Goal: Check status

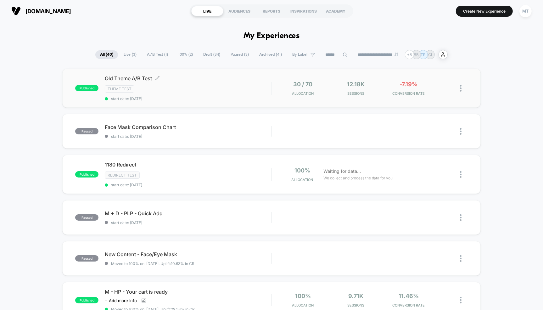
click at [127, 78] on span "Old Theme A/B Test Click to edit experience details" at bounding box center [188, 78] width 166 height 6
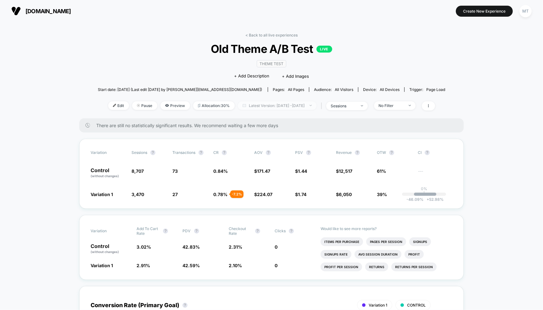
click at [278, 104] on span "Latest Version: [DATE] - [DATE]" at bounding box center [277, 105] width 79 height 8
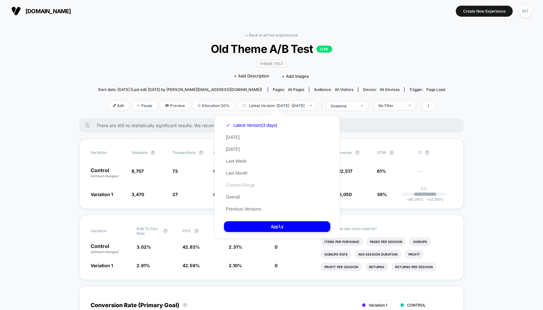
click at [242, 186] on button "Custom Range" at bounding box center [240, 185] width 33 height 6
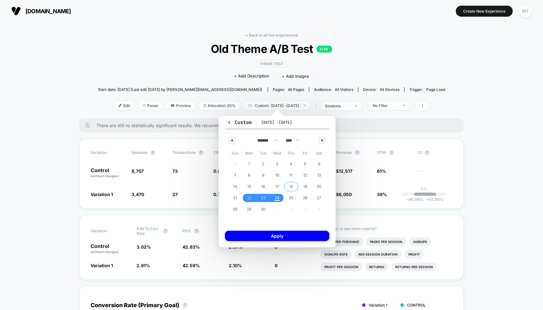
click at [293, 186] on span "18" at bounding box center [291, 186] width 14 height 8
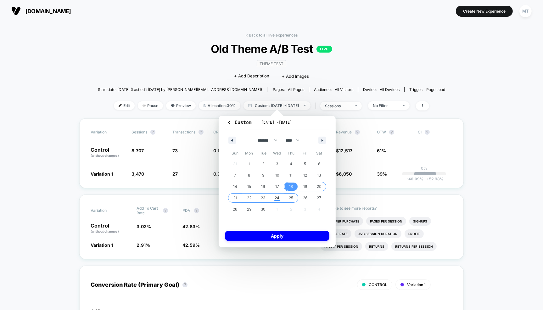
click at [294, 198] on span "25" at bounding box center [291, 198] width 14 height 8
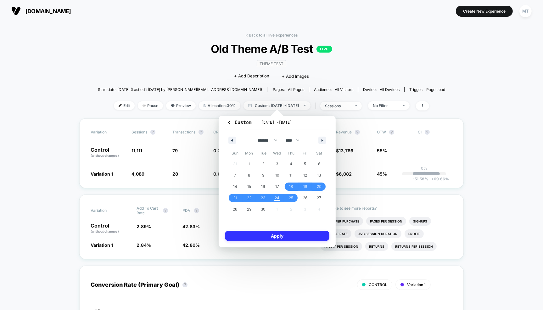
click at [299, 238] on button "Apply" at bounding box center [277, 236] width 104 height 10
